Goal: Transaction & Acquisition: Purchase product/service

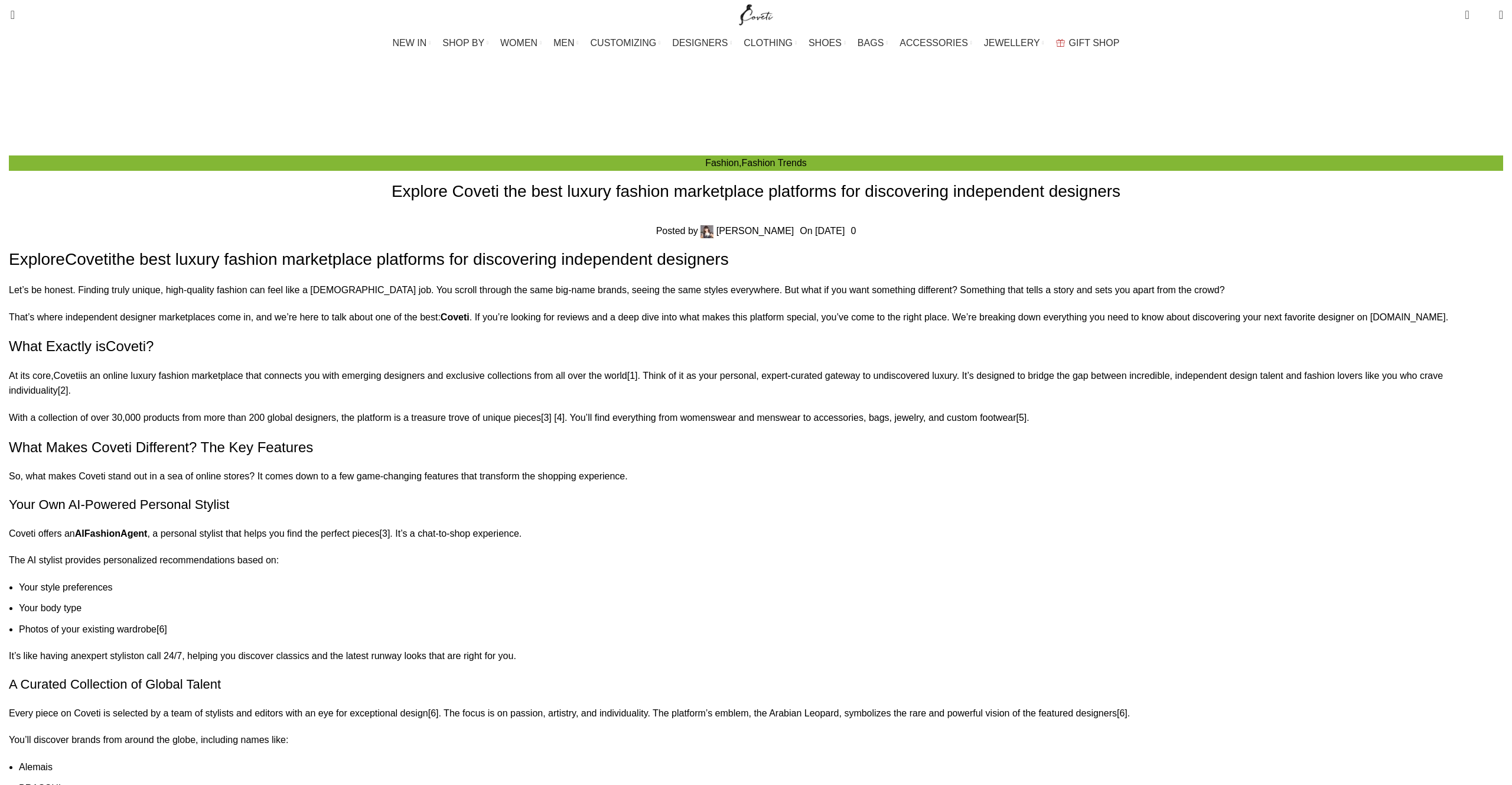
click at [752, 13] on img "Site logo" at bounding box center [756, 14] width 39 height 30
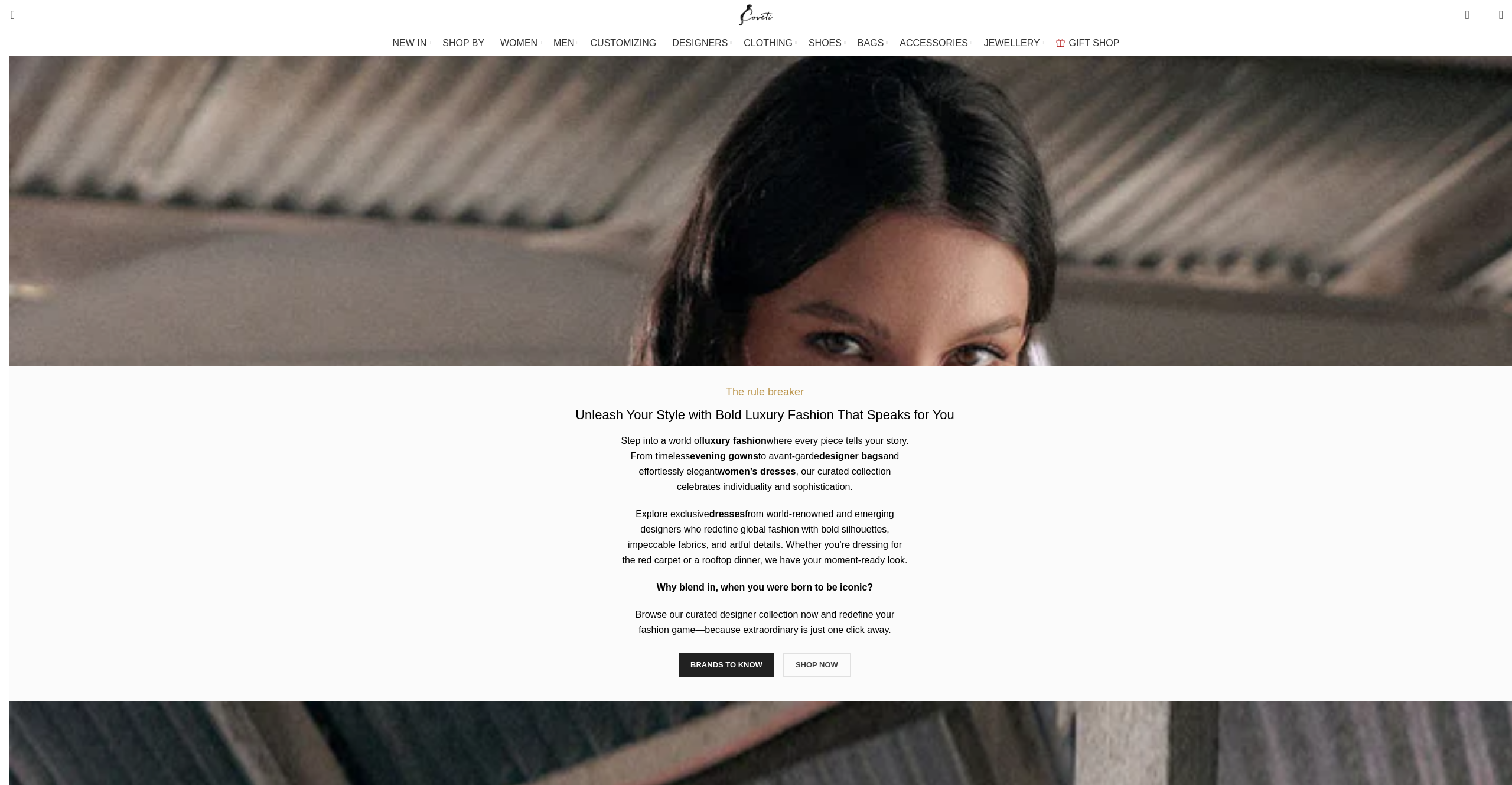
click at [822, 653] on link "SHOP NOW" at bounding box center [816, 665] width 68 height 25
